Goal: Task Accomplishment & Management: Complete application form

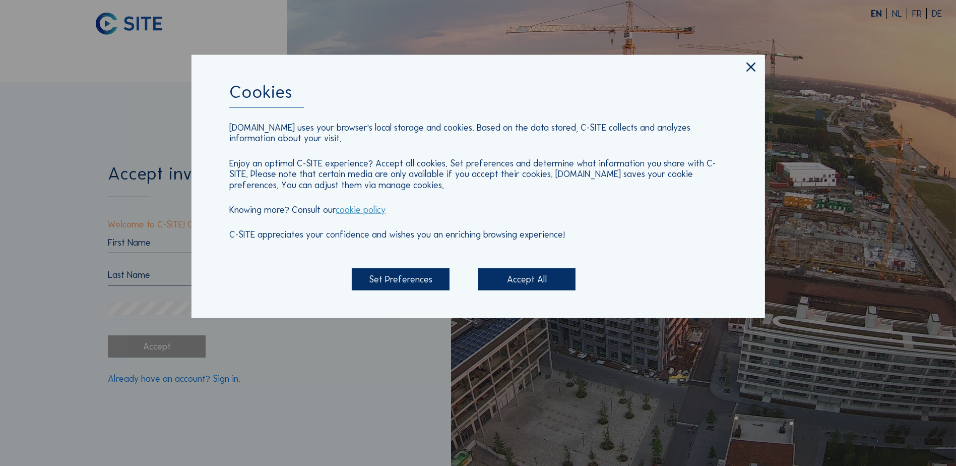
click at [502, 284] on div "Accept All" at bounding box center [526, 279] width 97 height 22
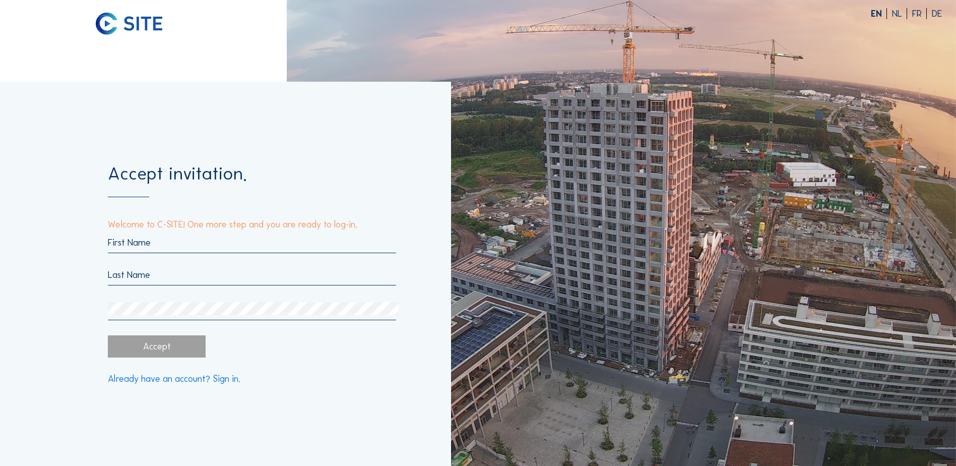
click at [166, 239] on input "text" at bounding box center [252, 242] width 288 height 11
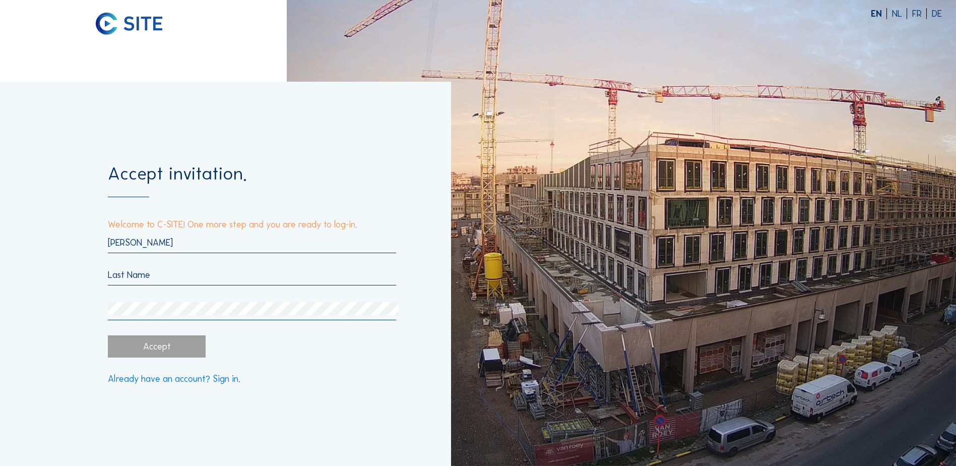
type input "[PERSON_NAME]"
type input "staskowiak"
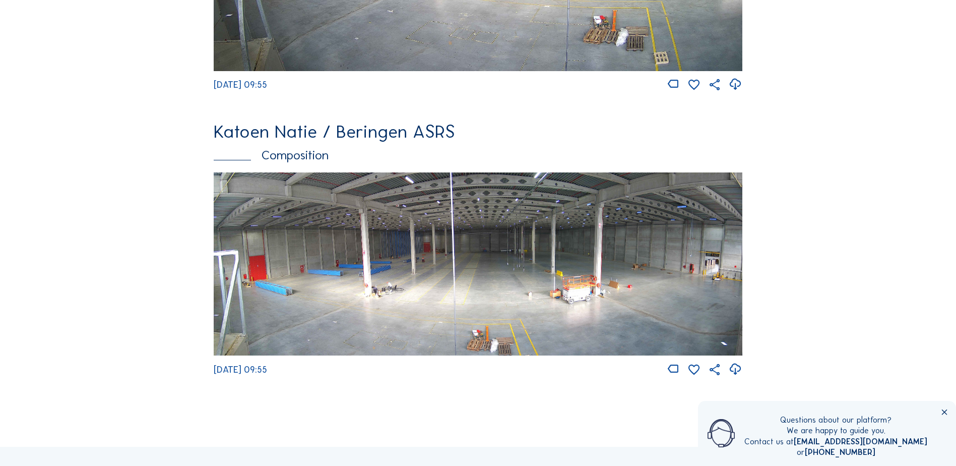
scroll to position [806, 0]
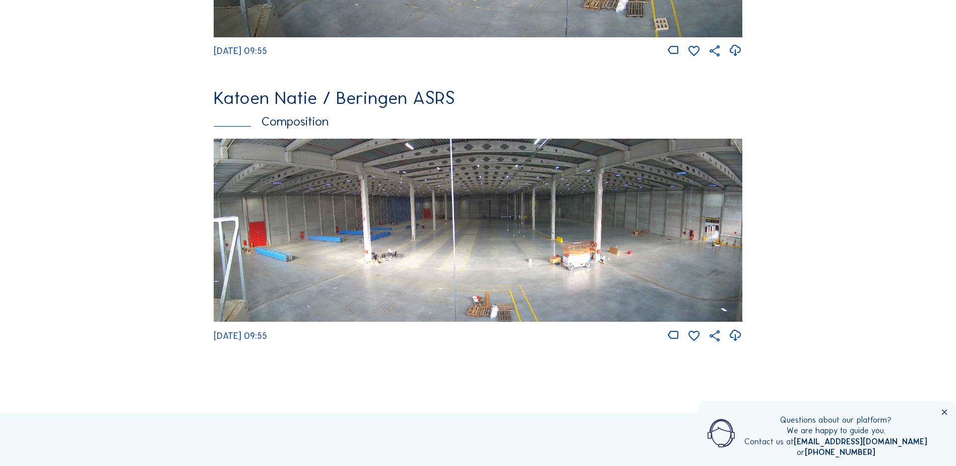
click at [485, 189] on img at bounding box center [478, 230] width 529 height 183
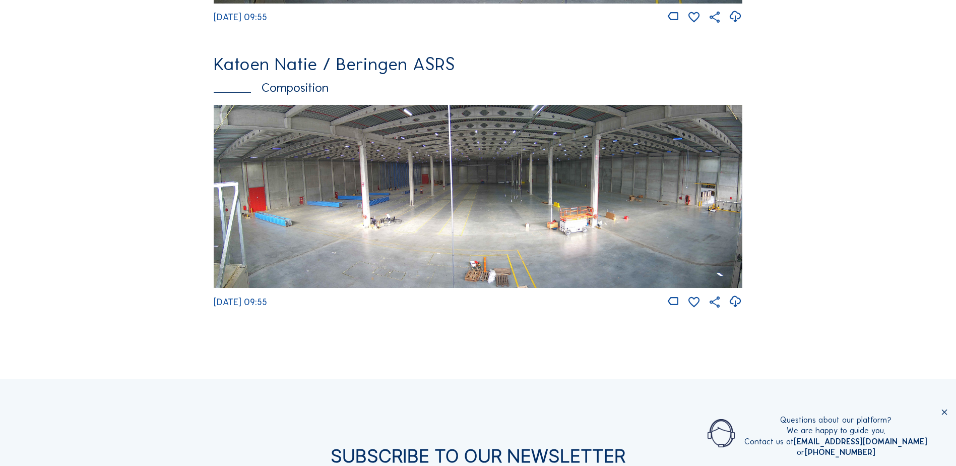
scroll to position [897, 0]
